Goal: Information Seeking & Learning: Compare options

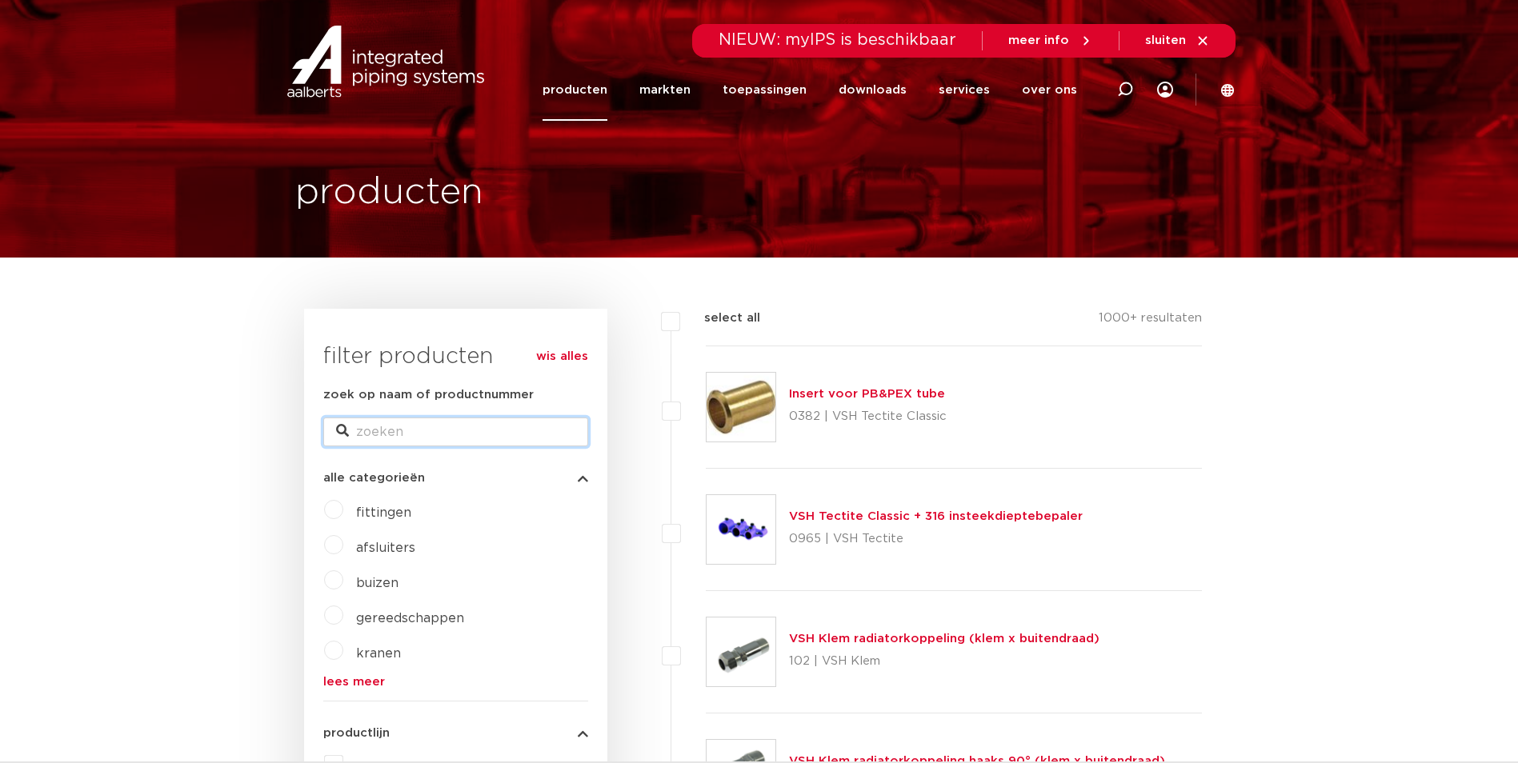
click at [407, 437] on input "zoek op naam of productnummer" at bounding box center [455, 432] width 265 height 29
type input "schroefbus 42"
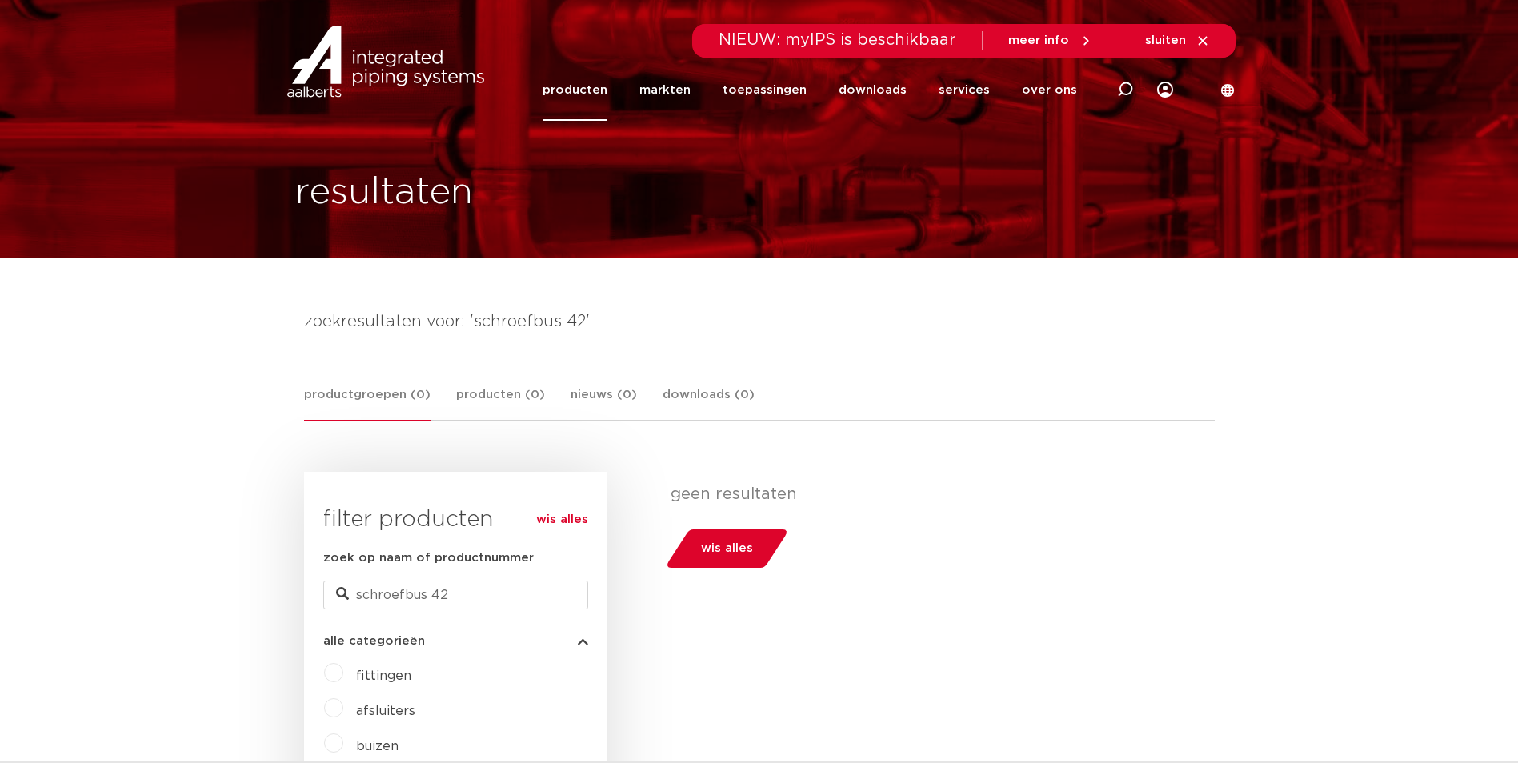
click at [577, 94] on link "producten" at bounding box center [575, 90] width 65 height 62
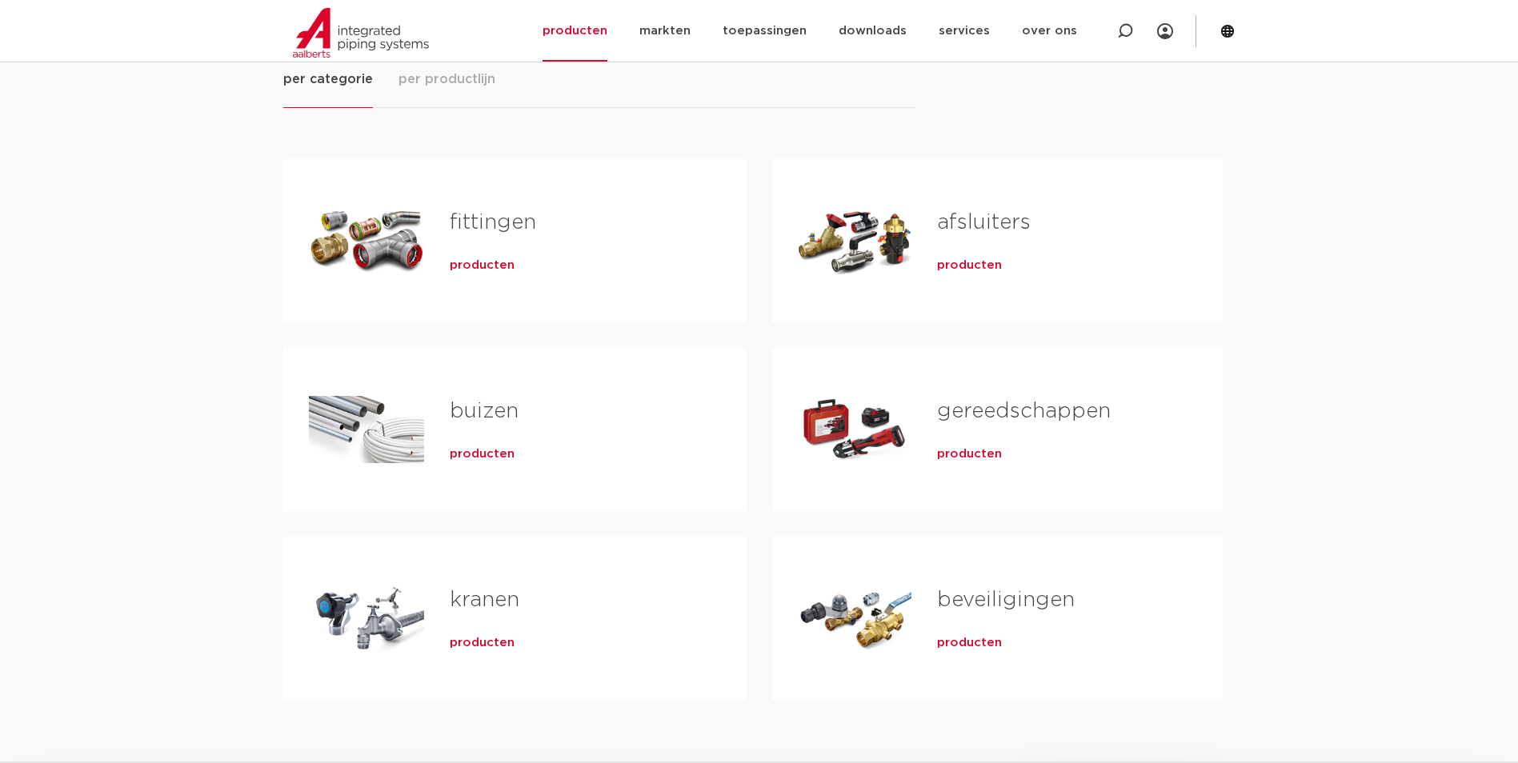
scroll to position [240, 0]
click at [520, 236] on h2 "fittingen" at bounding box center [573, 226] width 246 height 37
click at [495, 259] on span "producten" at bounding box center [482, 266] width 65 height 16
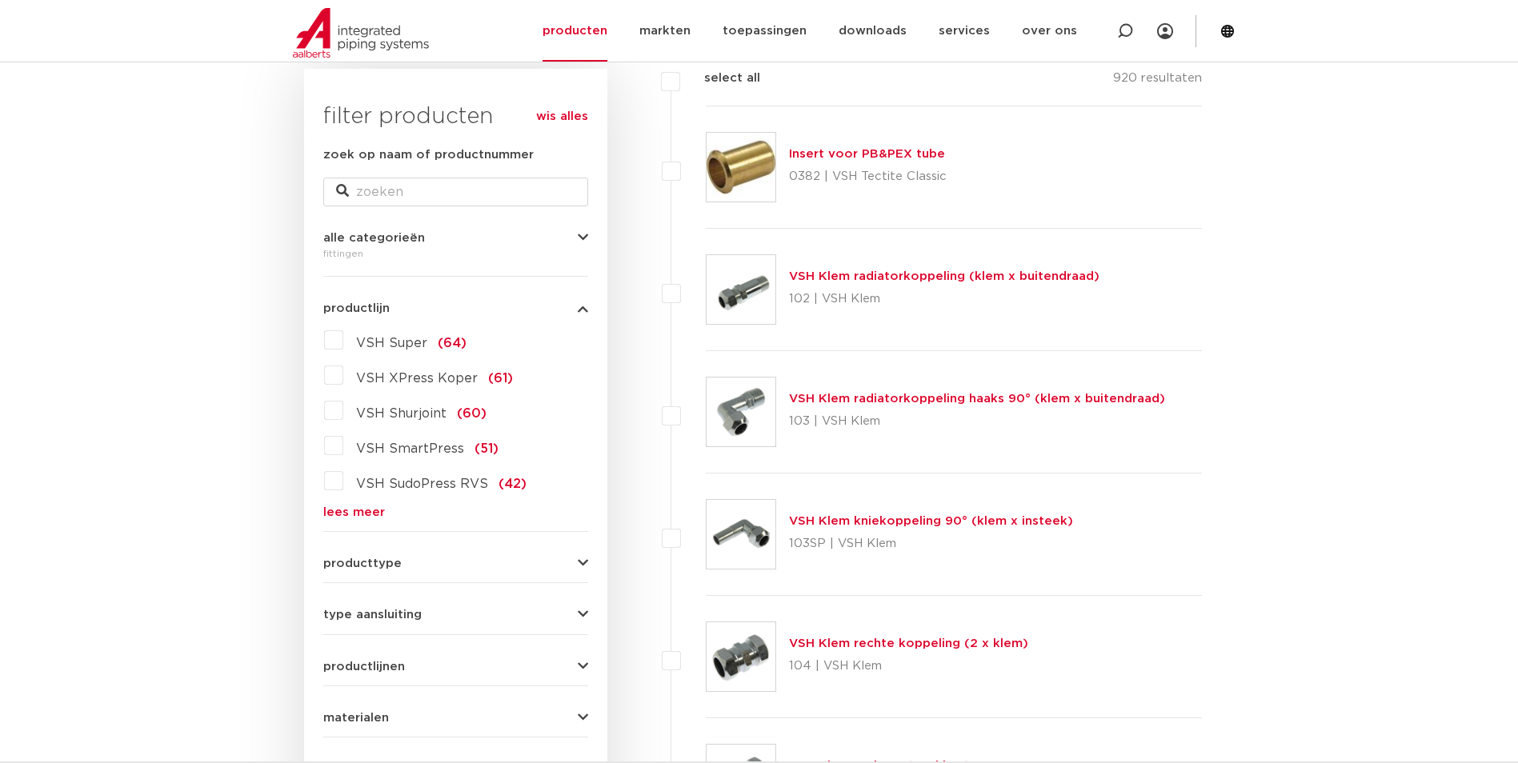
scroll to position [240, 0]
click at [343, 340] on label "VSH Super (64)" at bounding box center [404, 340] width 123 height 26
click at [0, 0] on input "VSH Super (64)" at bounding box center [0, 0] width 0 height 0
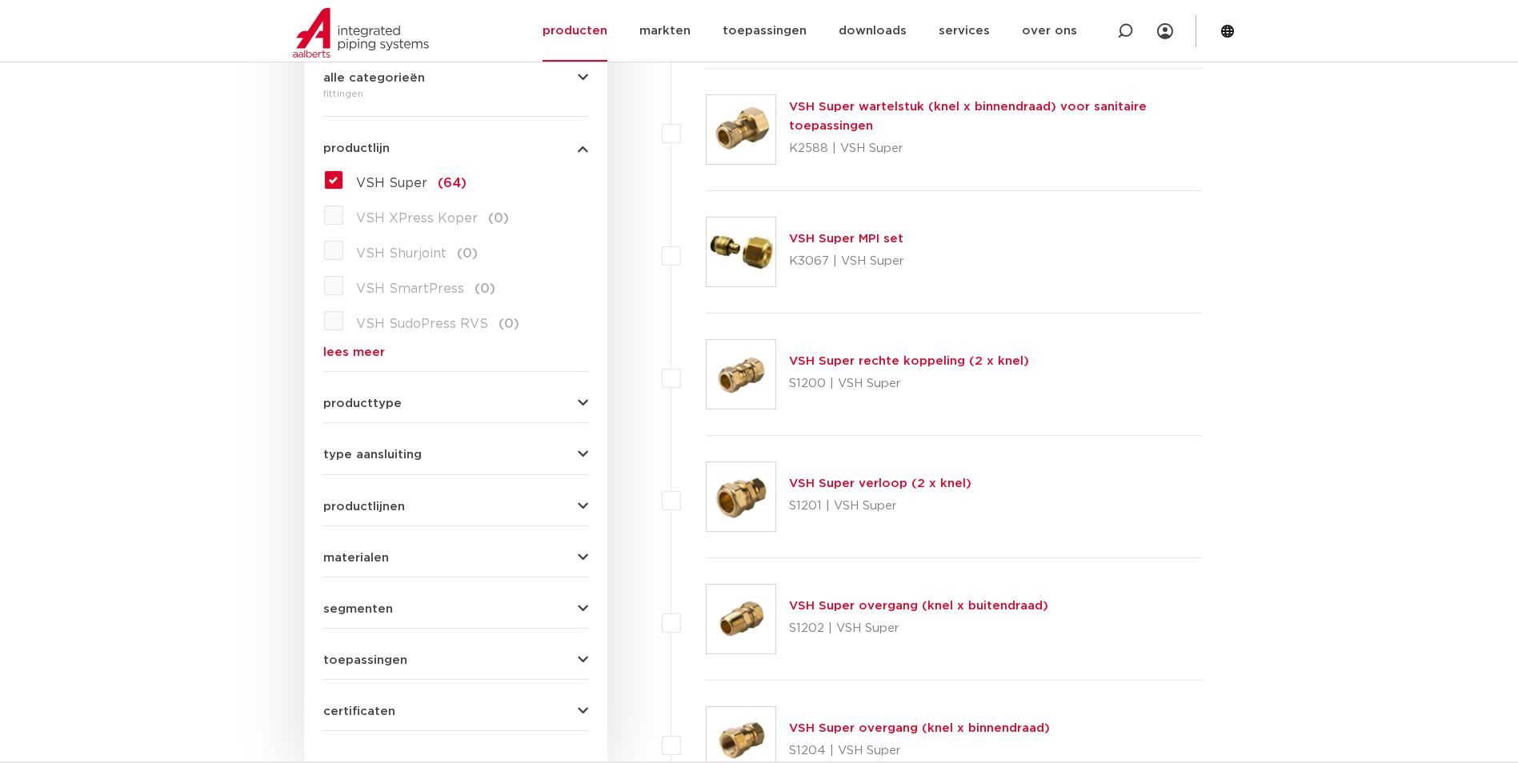
scroll to position [640, 0]
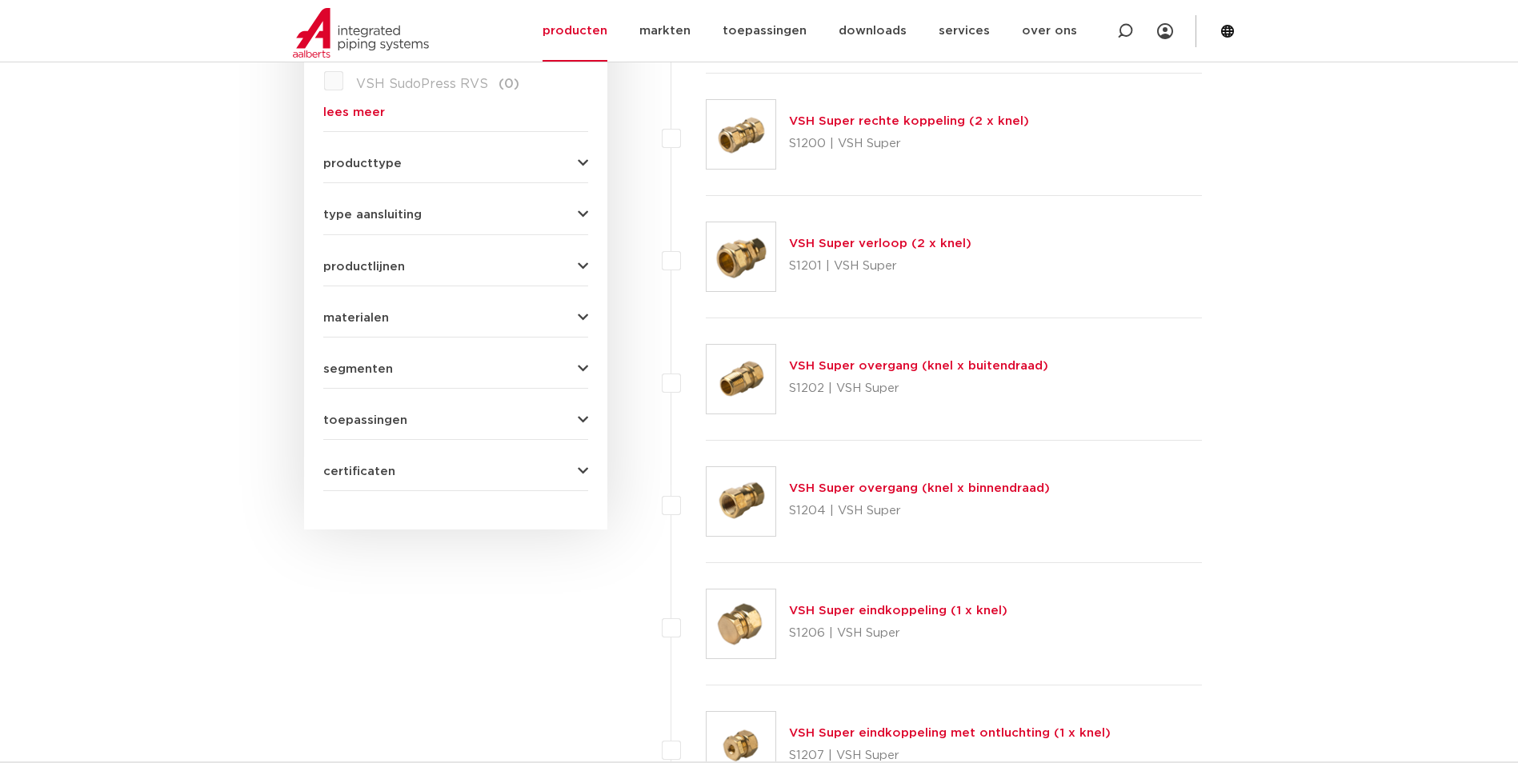
click at [895, 492] on link "VSH Super overgang (knel x binnendraad)" at bounding box center [919, 489] width 261 height 12
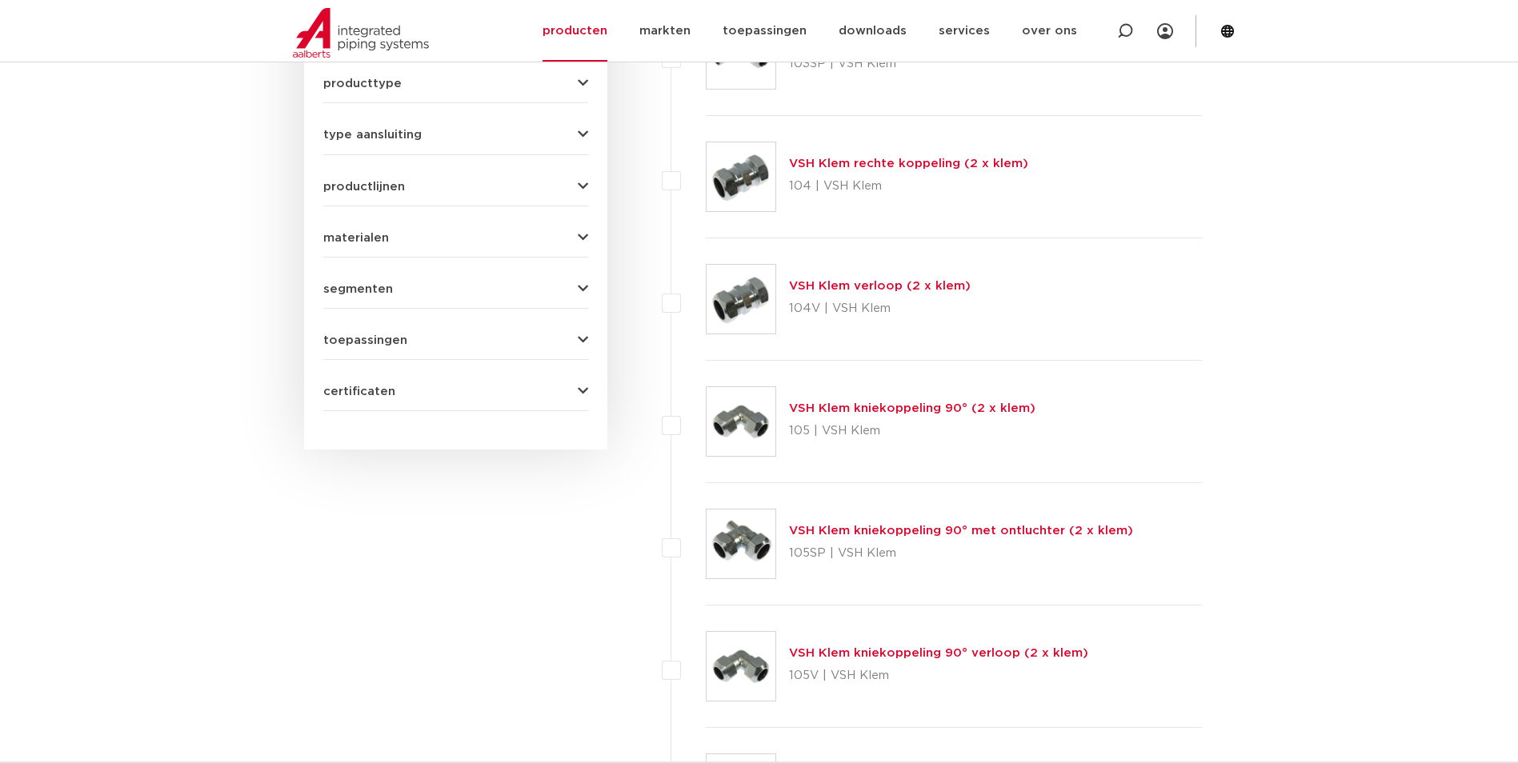
scroll to position [400, 0]
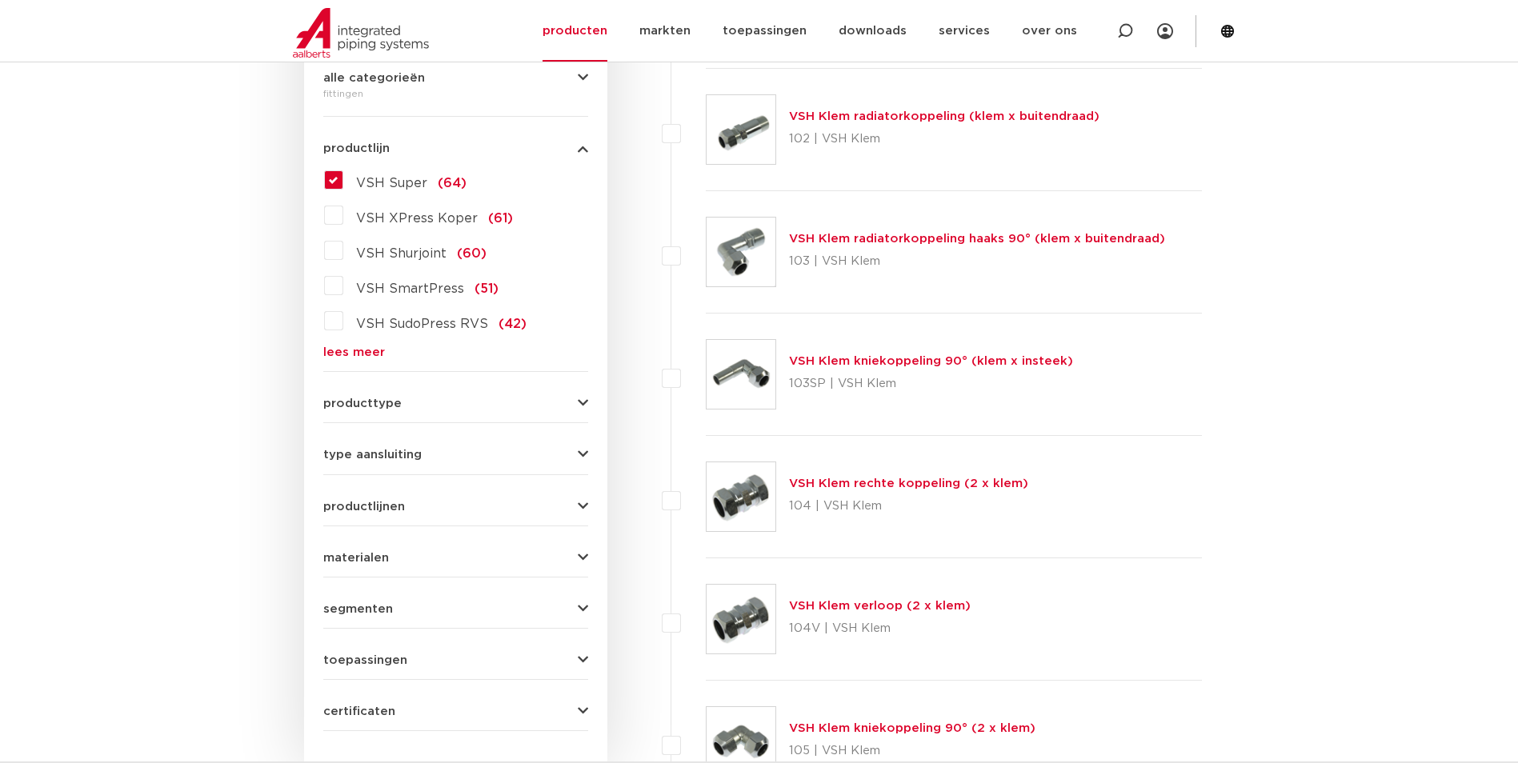
click at [352, 355] on link "lees meer" at bounding box center [455, 352] width 265 height 12
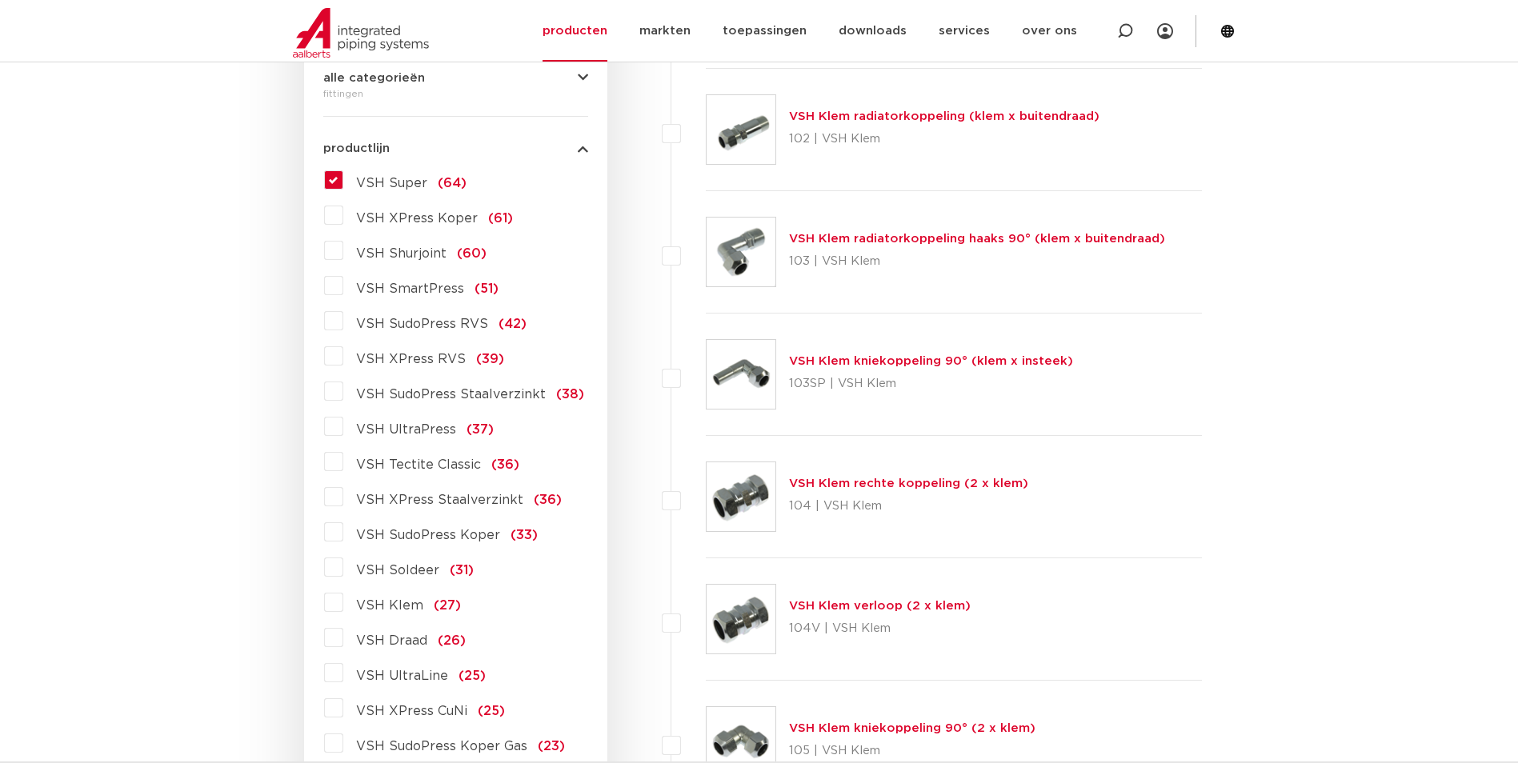
click at [343, 359] on label "VSH XPress RVS (39)" at bounding box center [423, 356] width 161 height 26
click at [0, 0] on input "VSH XPress RVS (39)" at bounding box center [0, 0] width 0 height 0
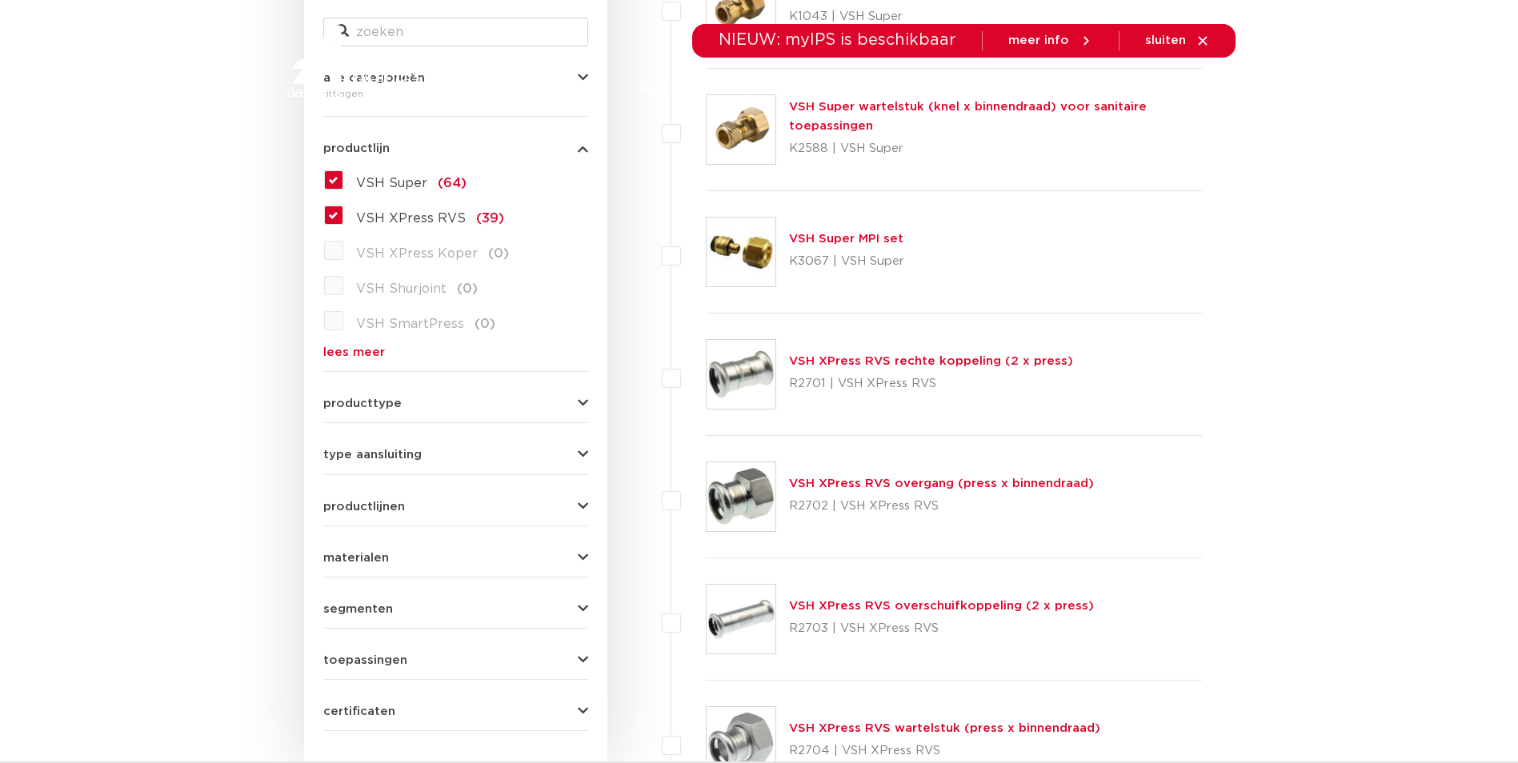
click at [343, 180] on label "VSH Super (64)" at bounding box center [404, 180] width 123 height 26
click at [0, 0] on input "VSH Super (64)" at bounding box center [0, 0] width 0 height 0
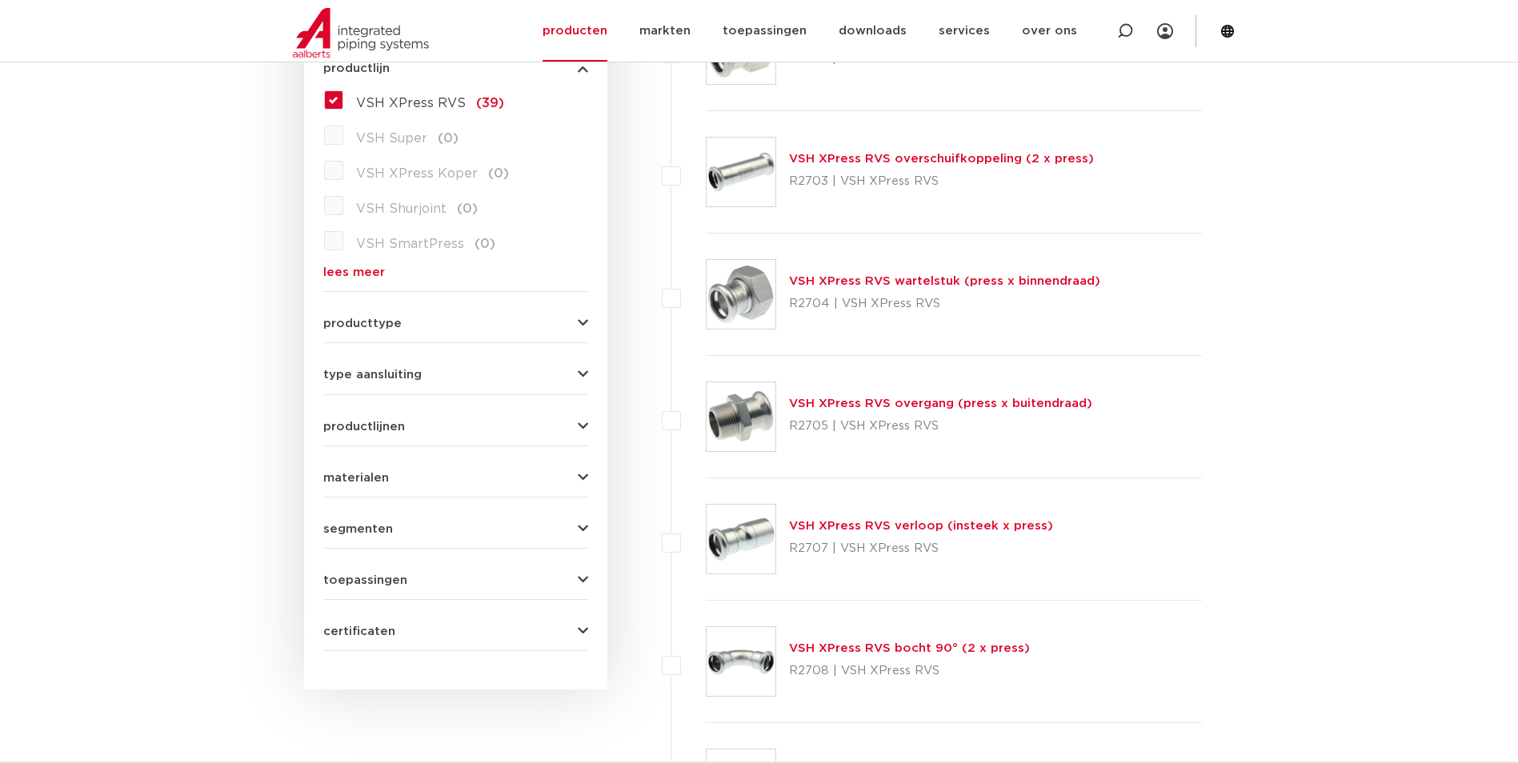
scroll to position [160, 0]
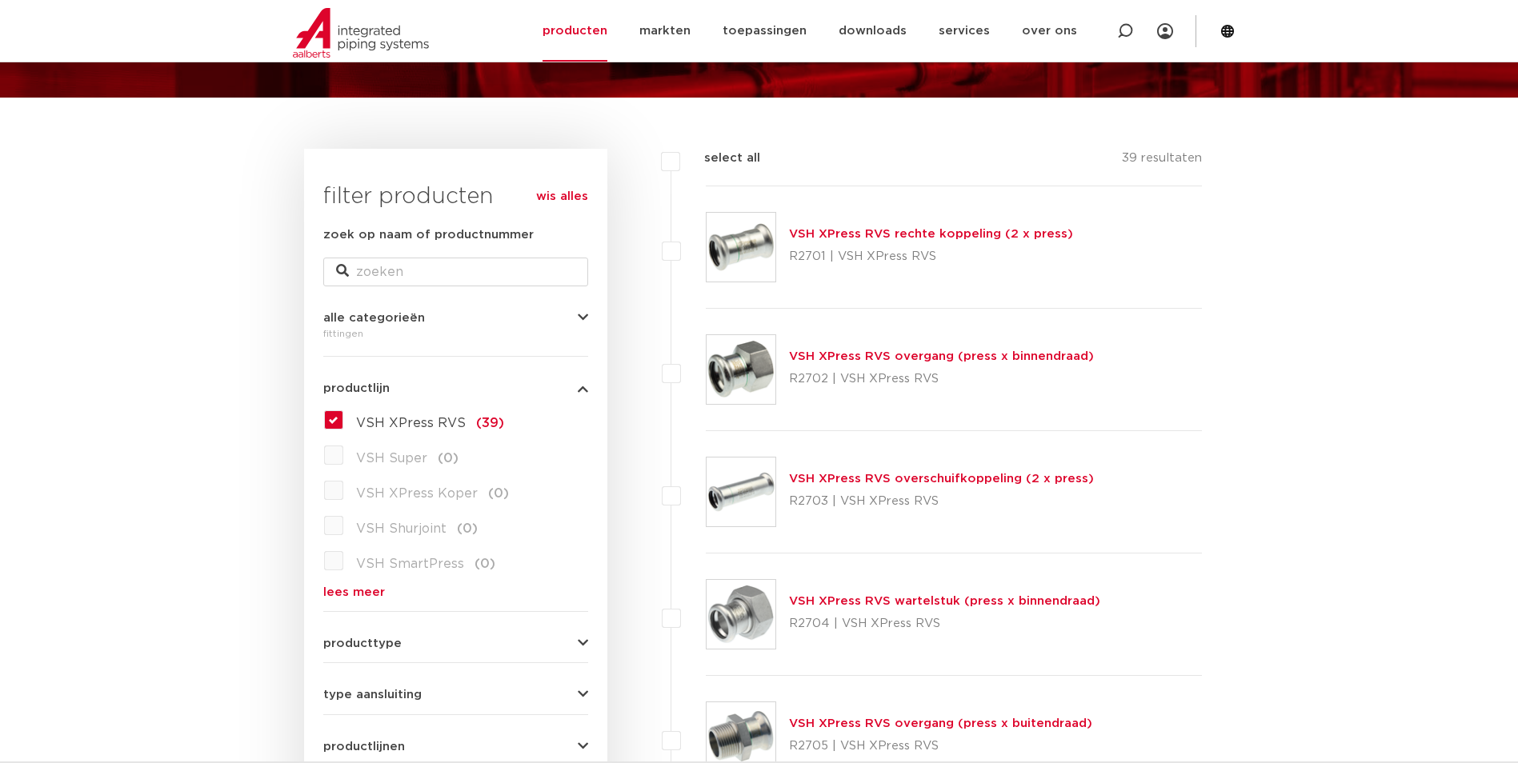
click at [358, 592] on link "lees meer" at bounding box center [455, 593] width 265 height 12
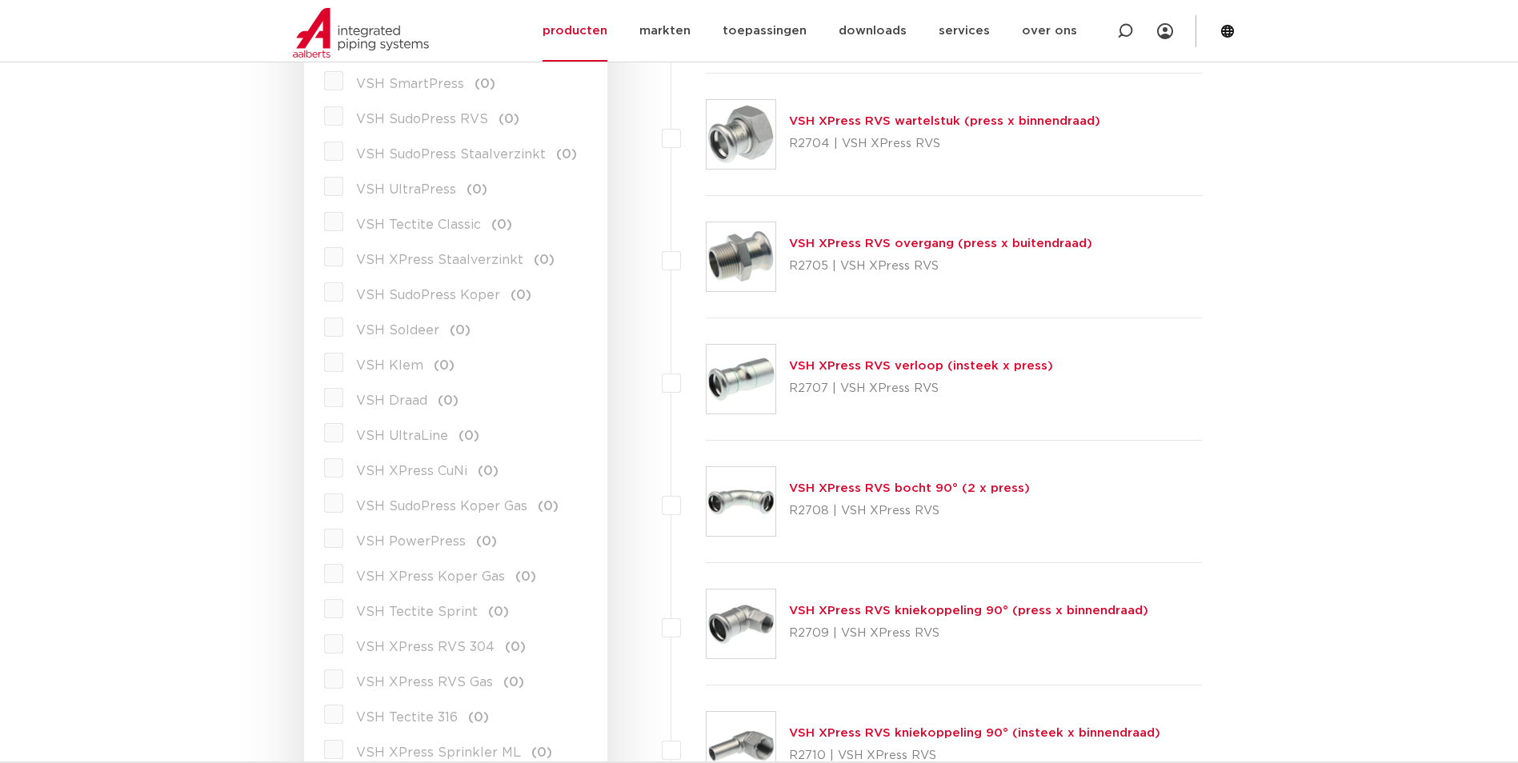
scroll to position [720, 0]
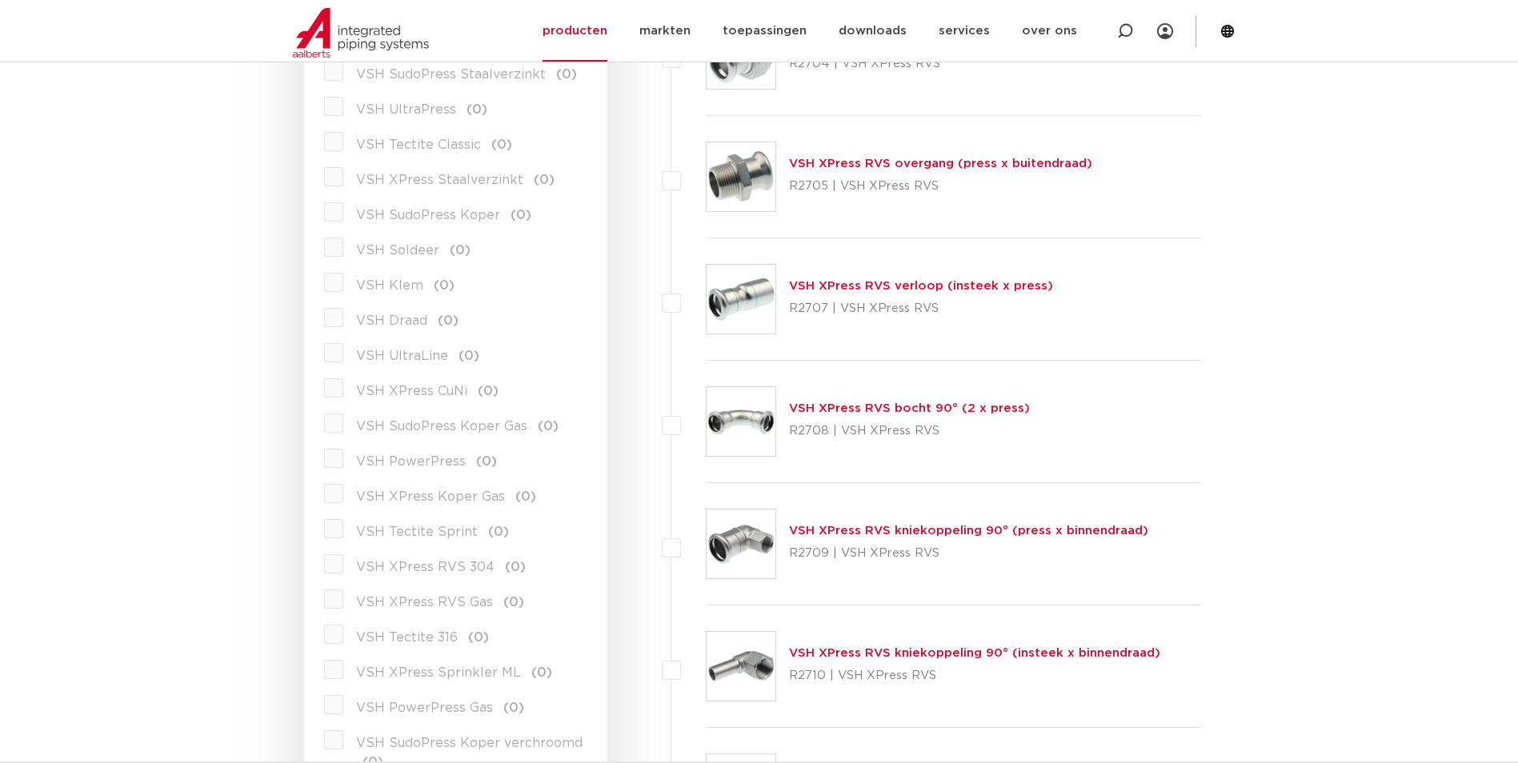
click at [343, 599] on label "VSH XPress RVS Gas (0)" at bounding box center [433, 600] width 181 height 26
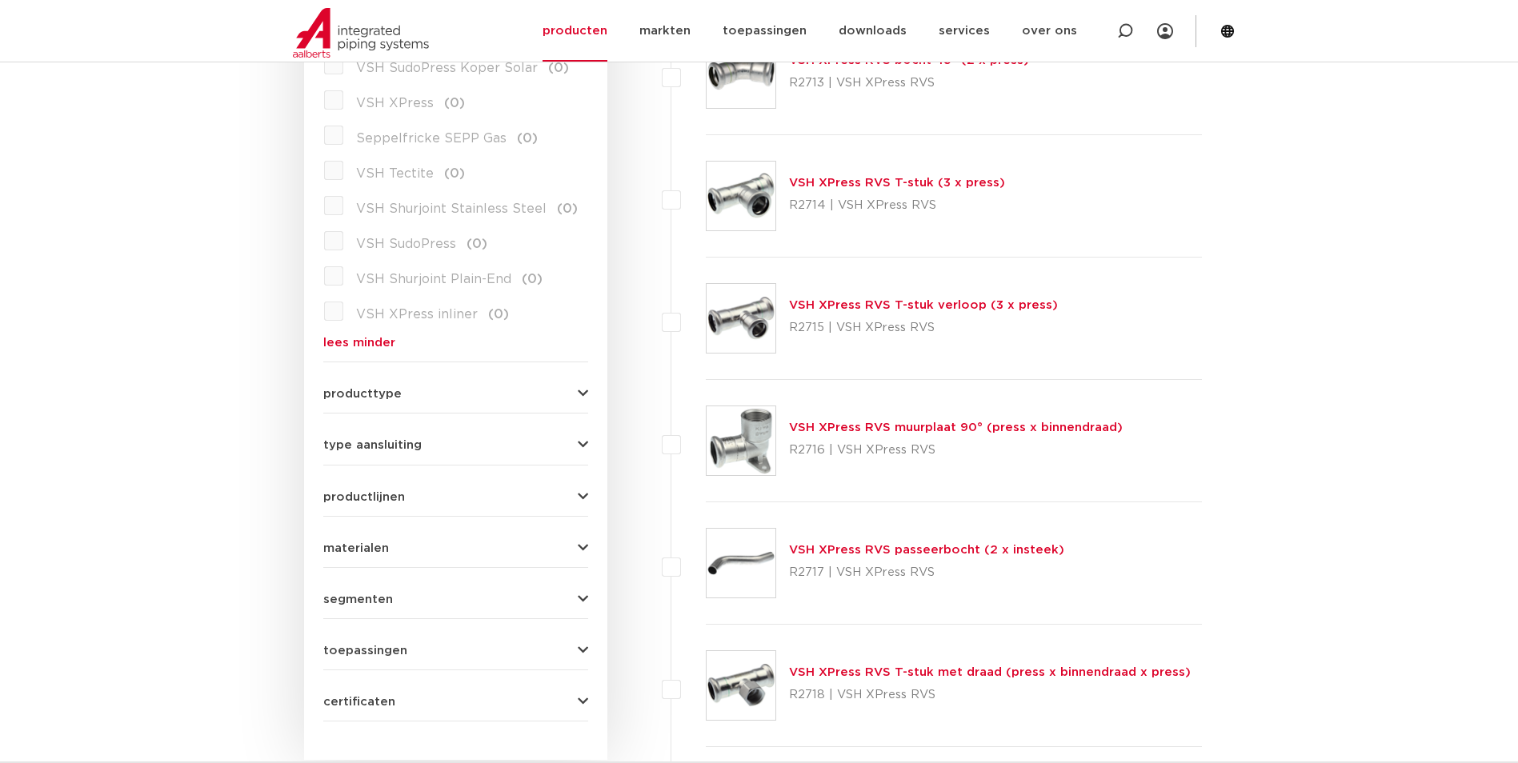
scroll to position [1840, 0]
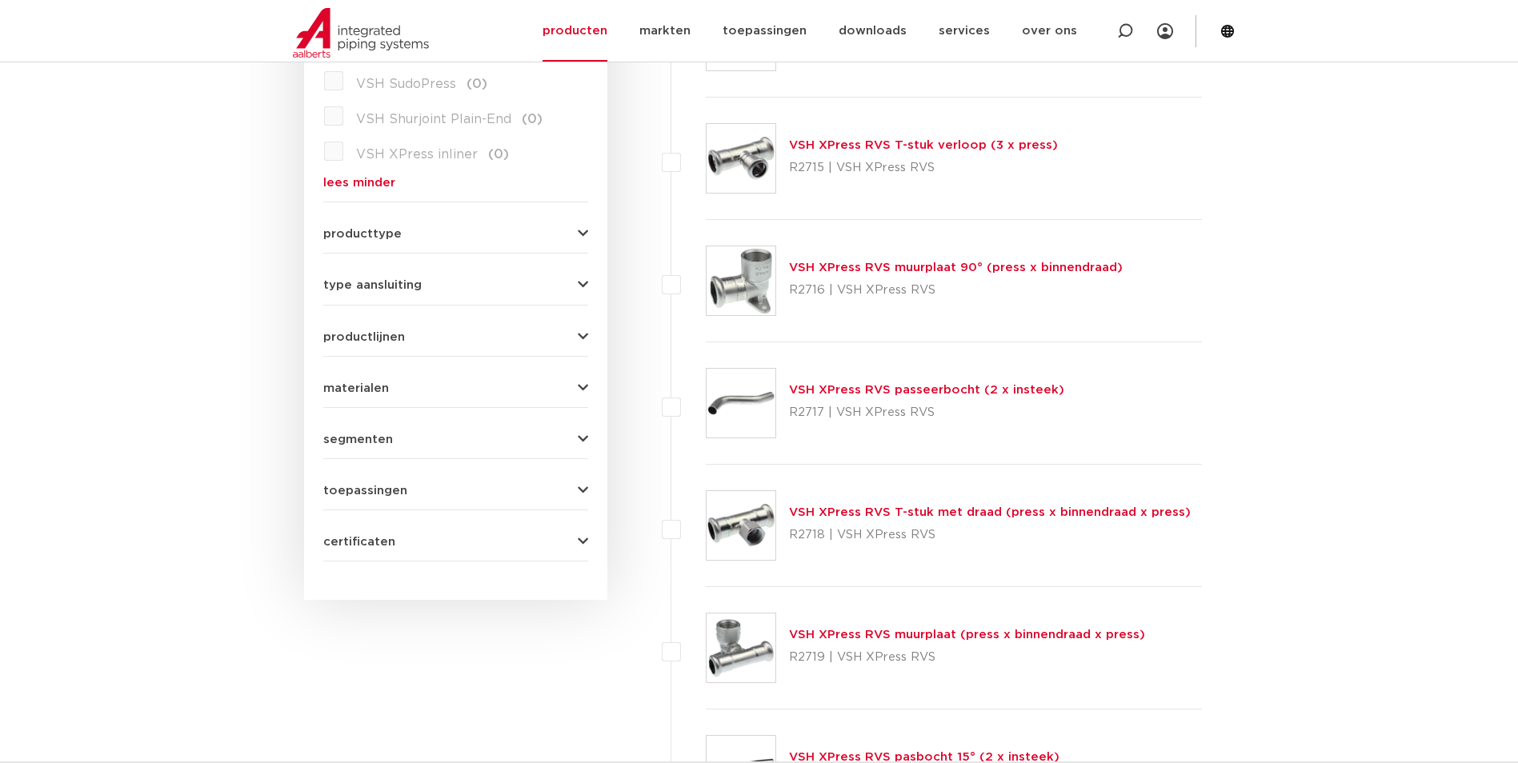
click at [1026, 511] on link "VSH XPress RVS T-stuk met draad (press x binnendraad x press)" at bounding box center [990, 513] width 402 height 12
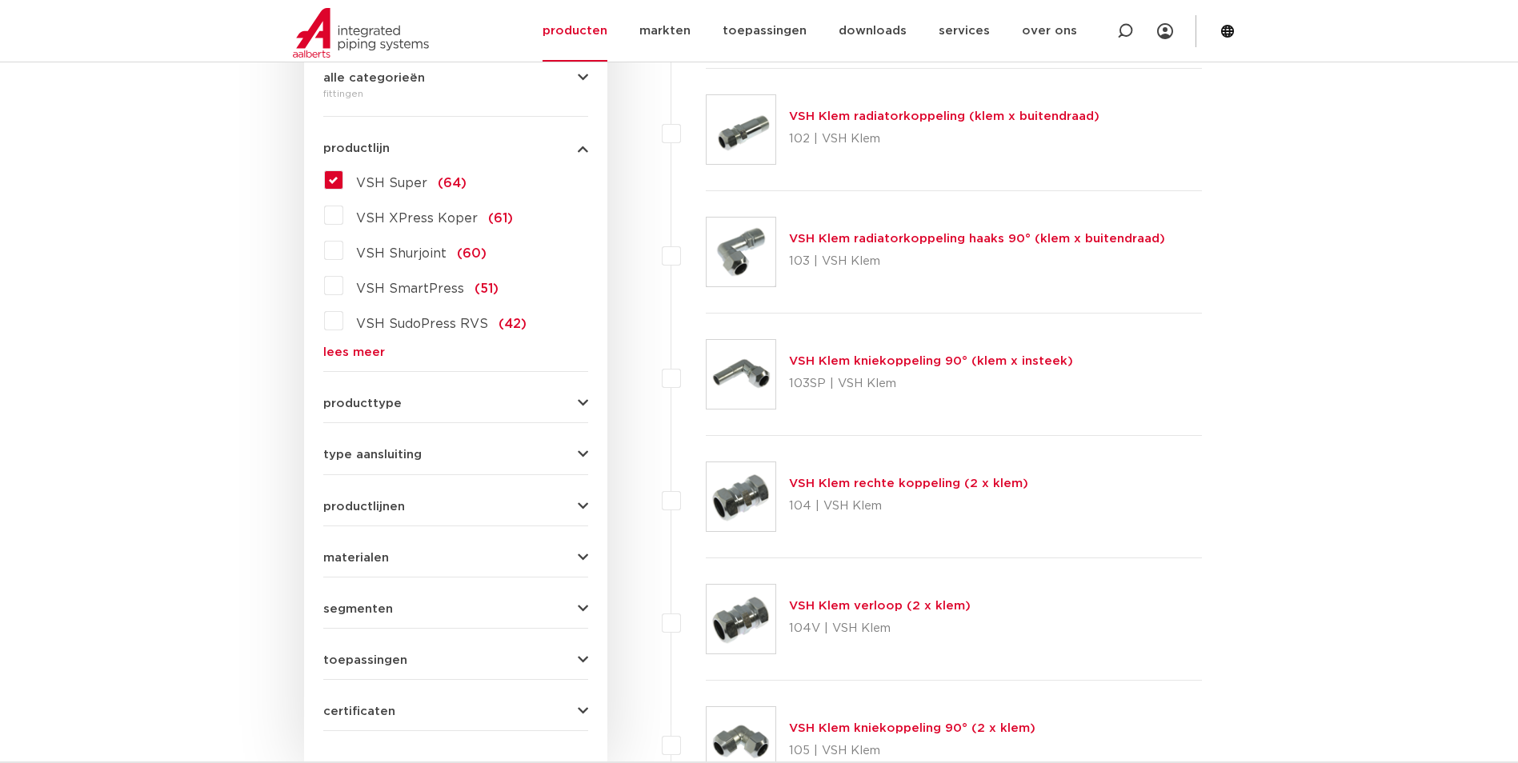
click at [343, 215] on label "VSH XPress Koper (61)" at bounding box center [428, 215] width 170 height 26
click at [0, 0] on input "VSH XPress Koper (61)" at bounding box center [0, 0] width 0 height 0
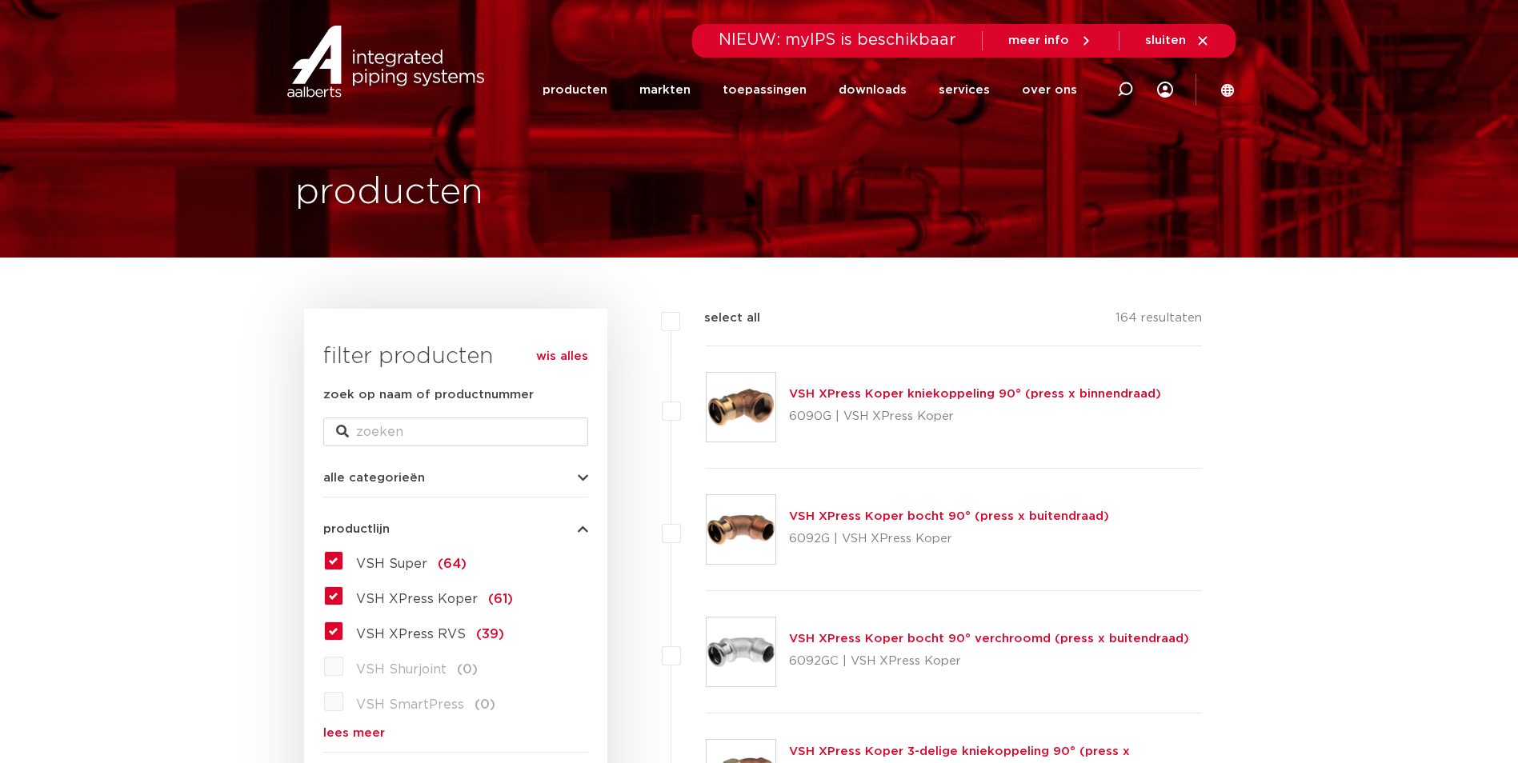
scroll to position [400, 0]
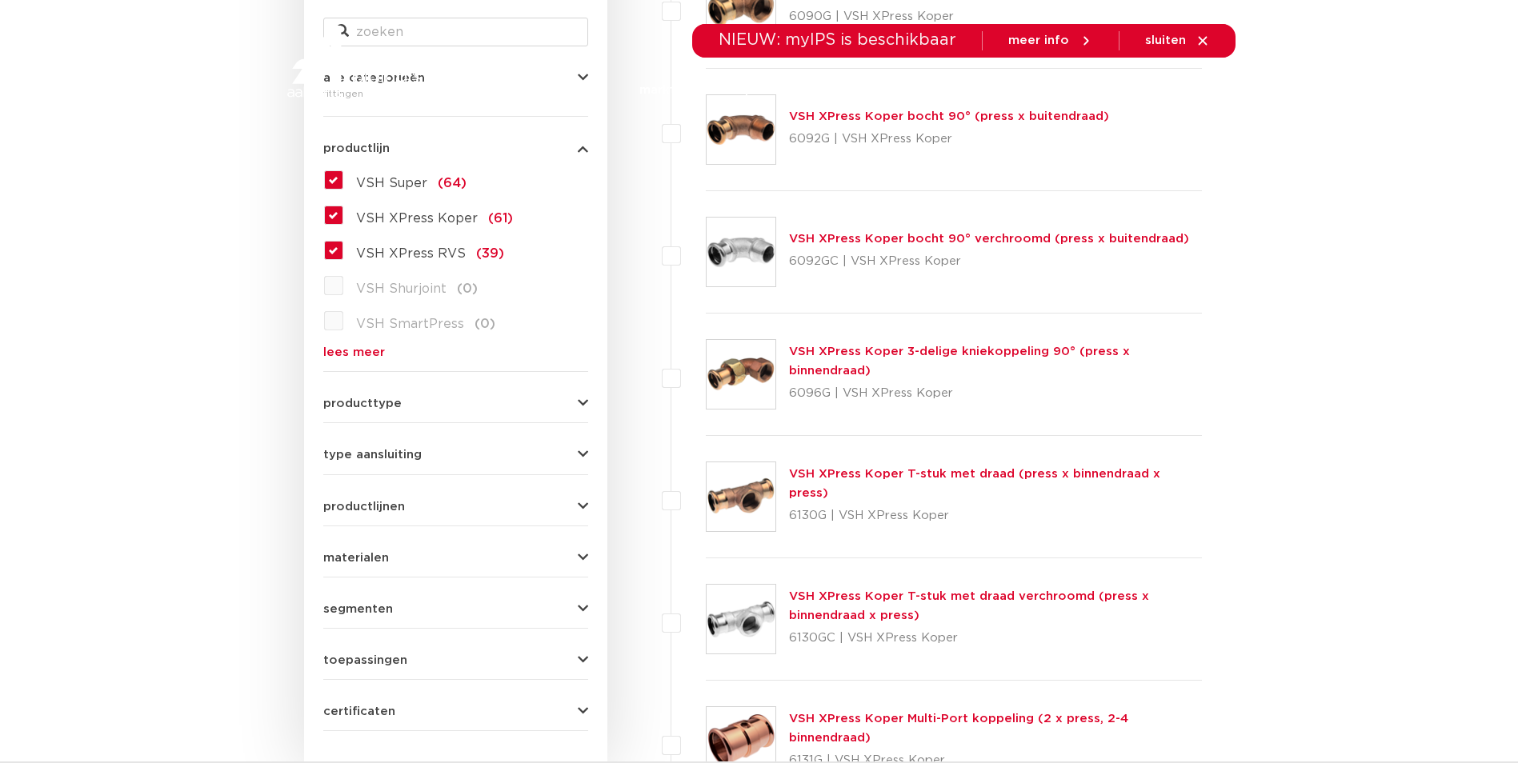
click at [343, 180] on label "VSH Super (64)" at bounding box center [404, 180] width 123 height 26
click at [0, 0] on input "VSH Super (64)" at bounding box center [0, 0] width 0 height 0
click at [343, 212] on label "VSH XPress RVS (39)" at bounding box center [423, 215] width 161 height 26
click at [0, 0] on input "VSH XPress RVS (39)" at bounding box center [0, 0] width 0 height 0
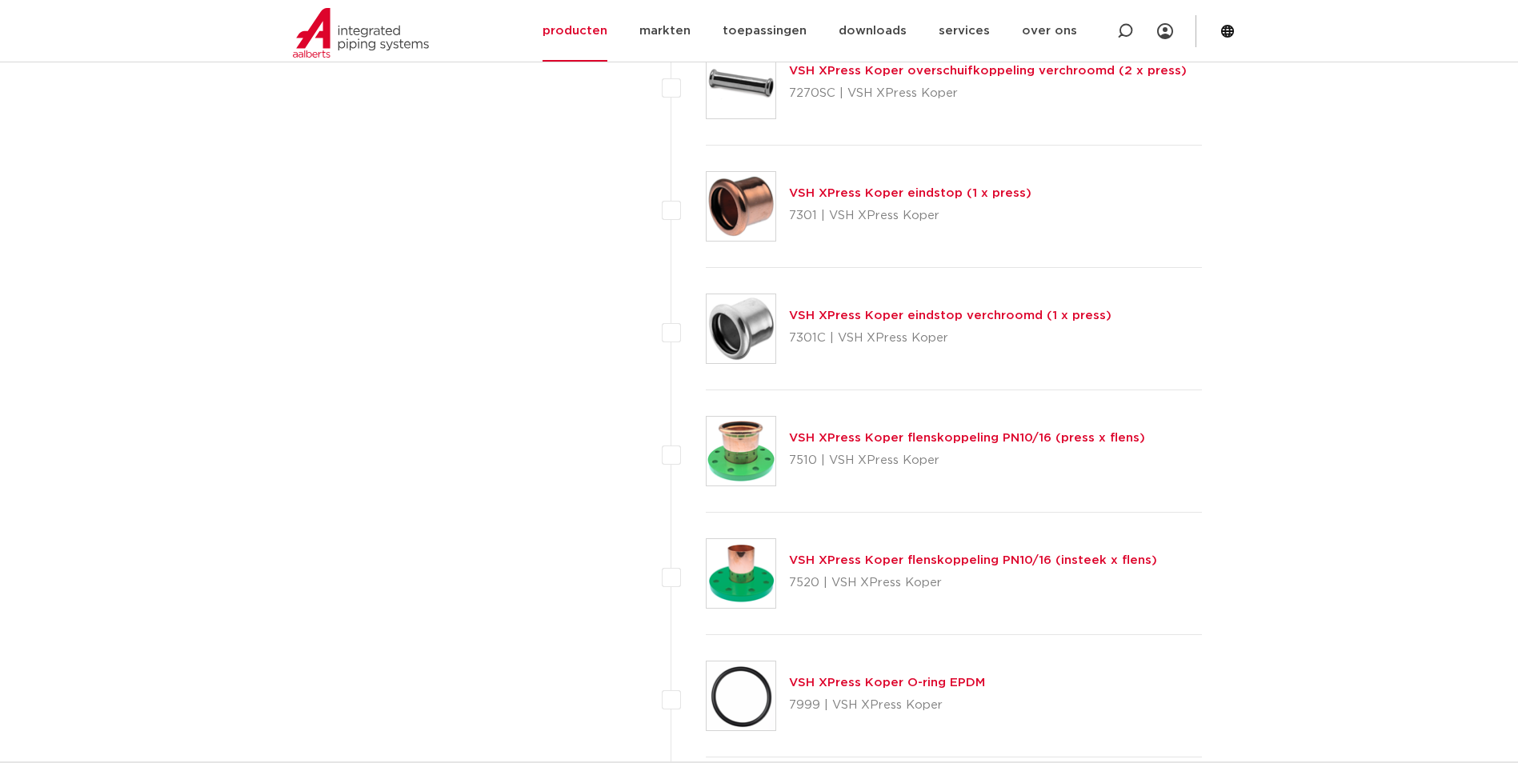
scroll to position [7132, 0]
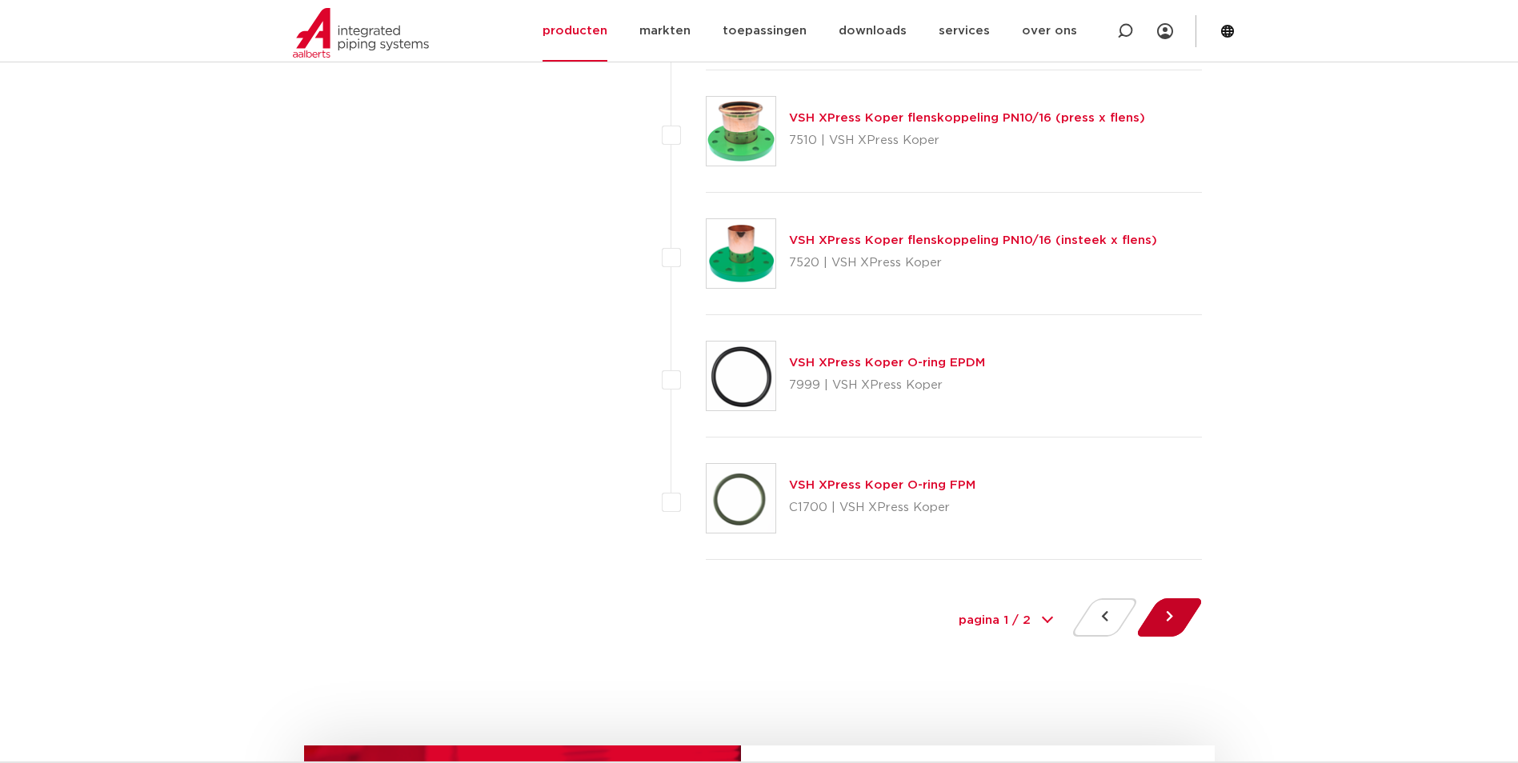
click at [1166, 612] on button at bounding box center [1170, 618] width 46 height 38
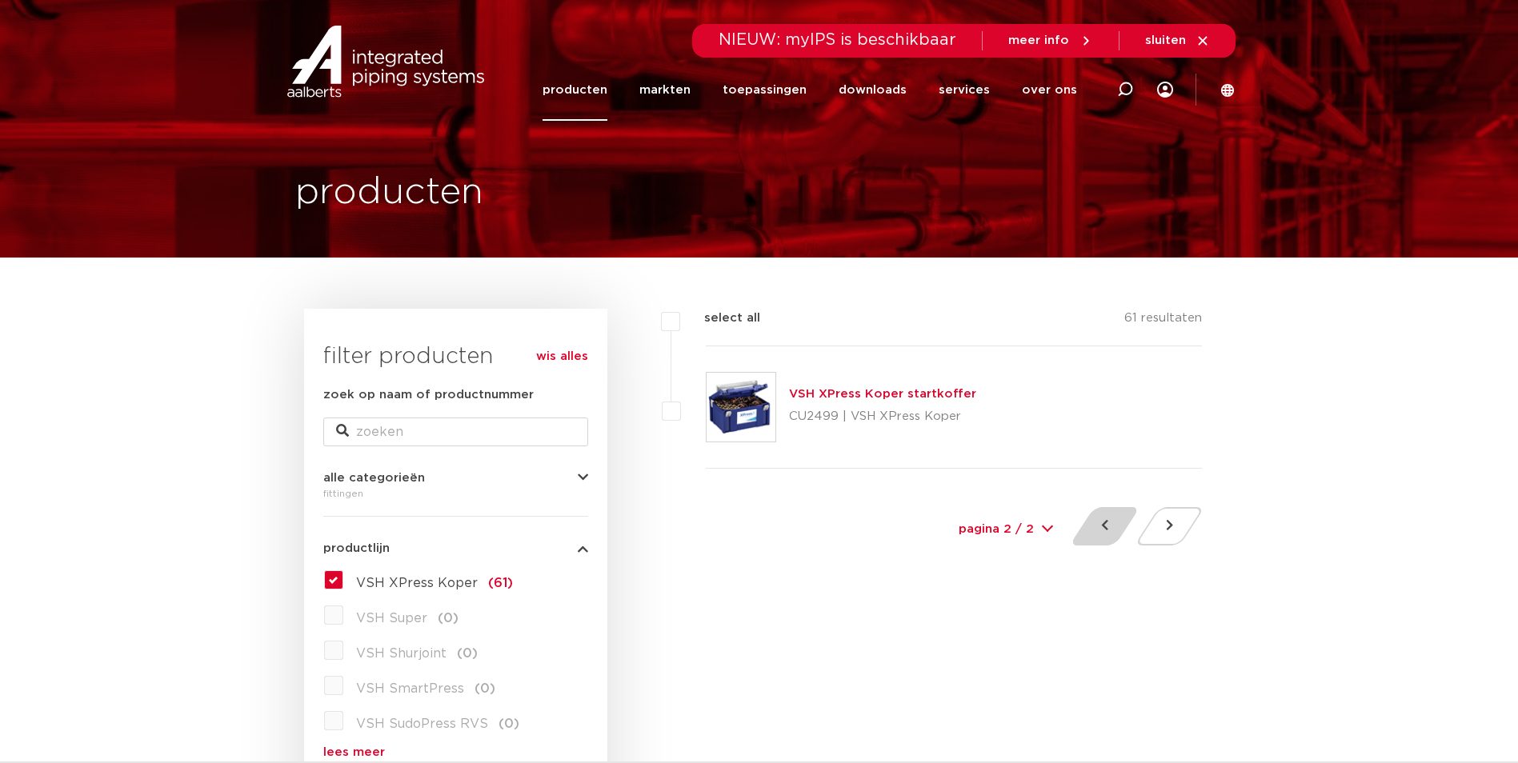
click at [1122, 529] on button at bounding box center [1105, 526] width 46 height 38
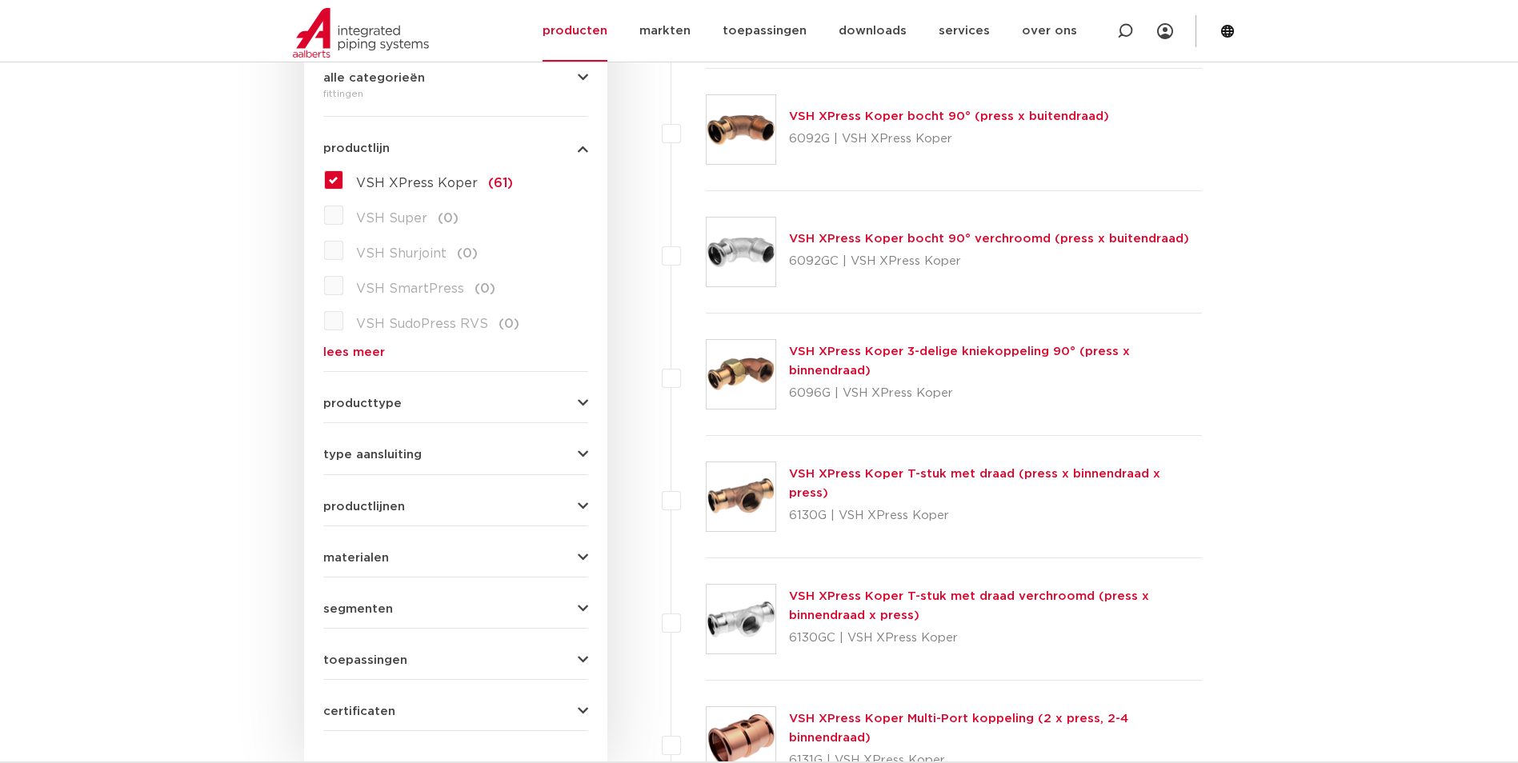
click at [870, 484] on link "VSH XPress Koper T-stuk met draad (press x binnendraad x press)" at bounding box center [974, 483] width 371 height 31
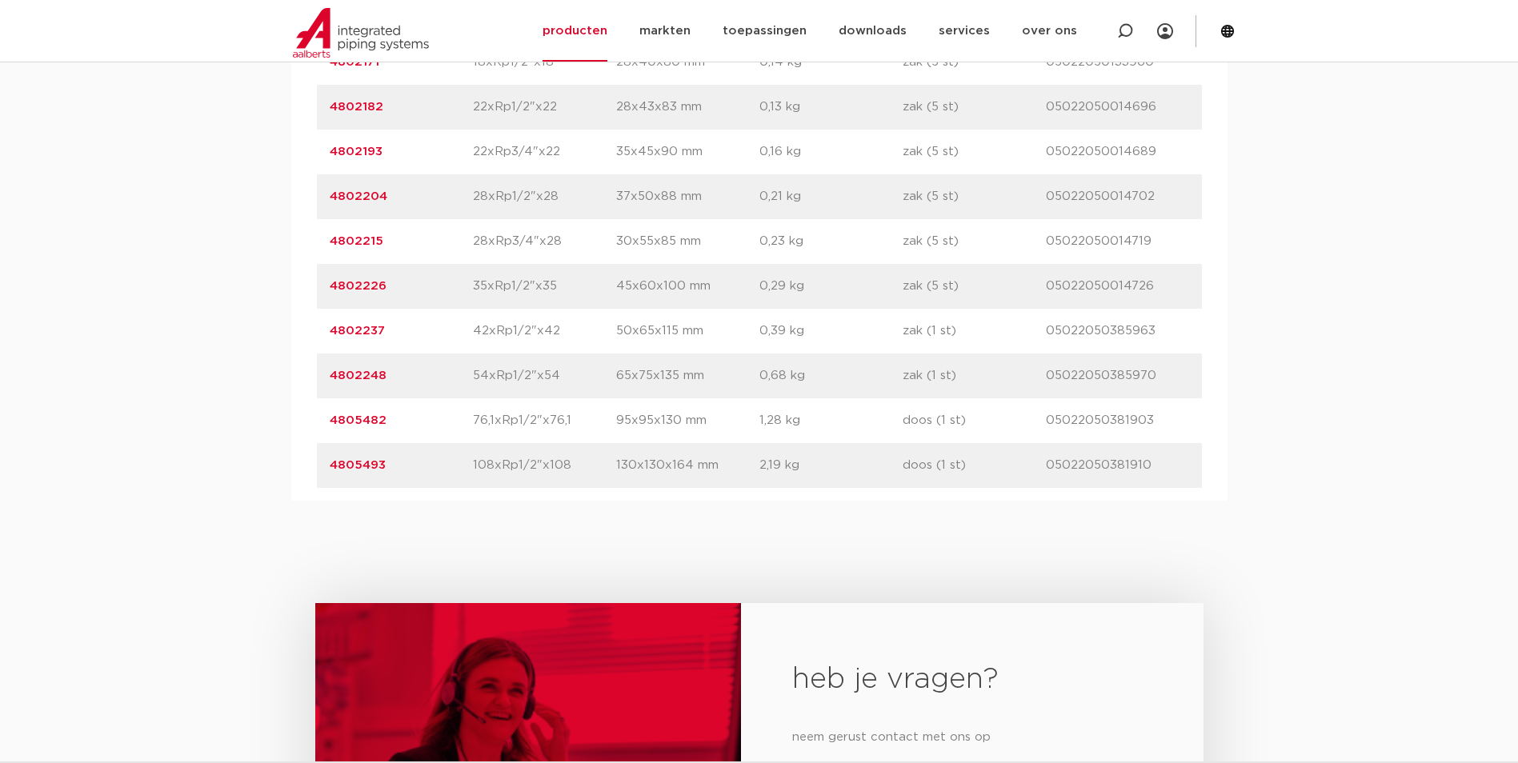
scroll to position [1200, 0]
